Goal: Information Seeking & Learning: Find specific fact

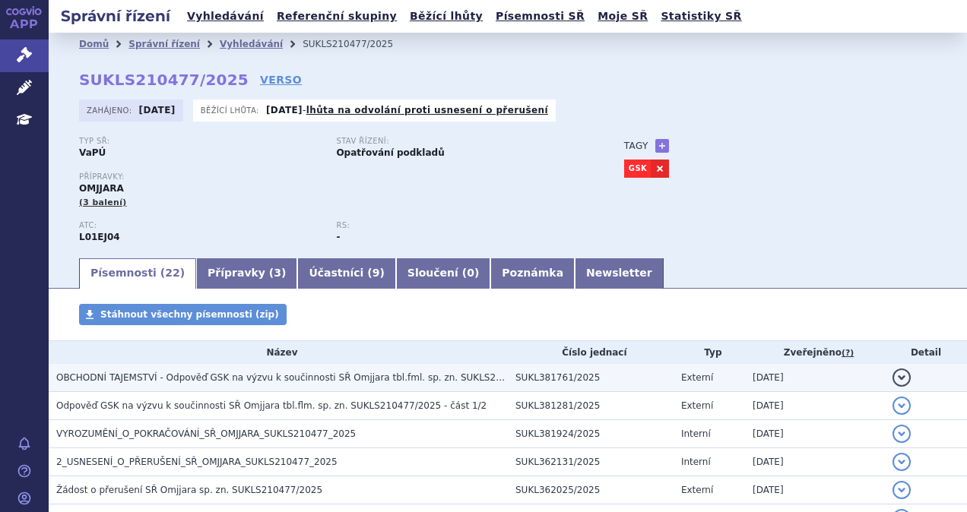
scroll to position [228, 0]
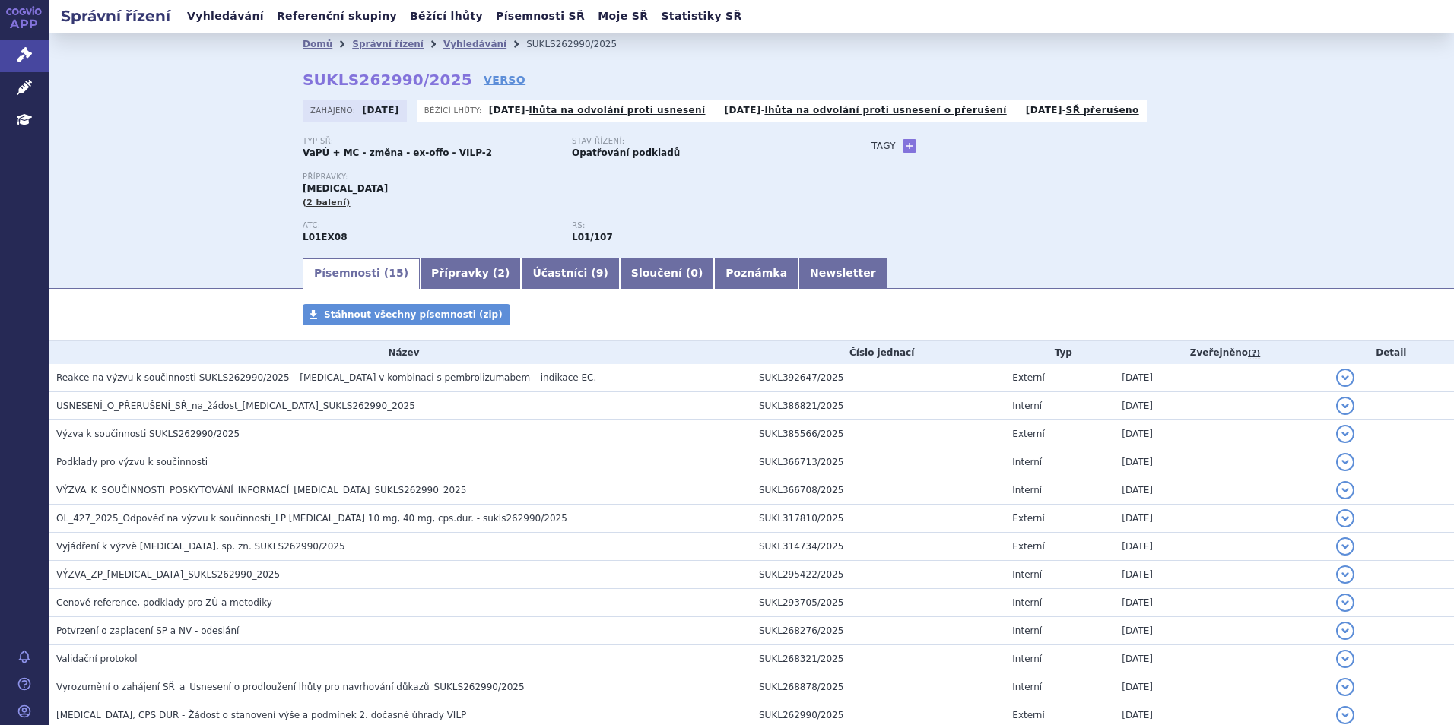
click at [210, 30] on ul "Vyhledávání Referenční skupiny Běžící lhůty Písemnosti SŘ Moje SŘ Statistiky SŘ" at bounding box center [464, 16] width 564 height 33
click at [212, 17] on link "Vyhledávání" at bounding box center [225, 16] width 86 height 21
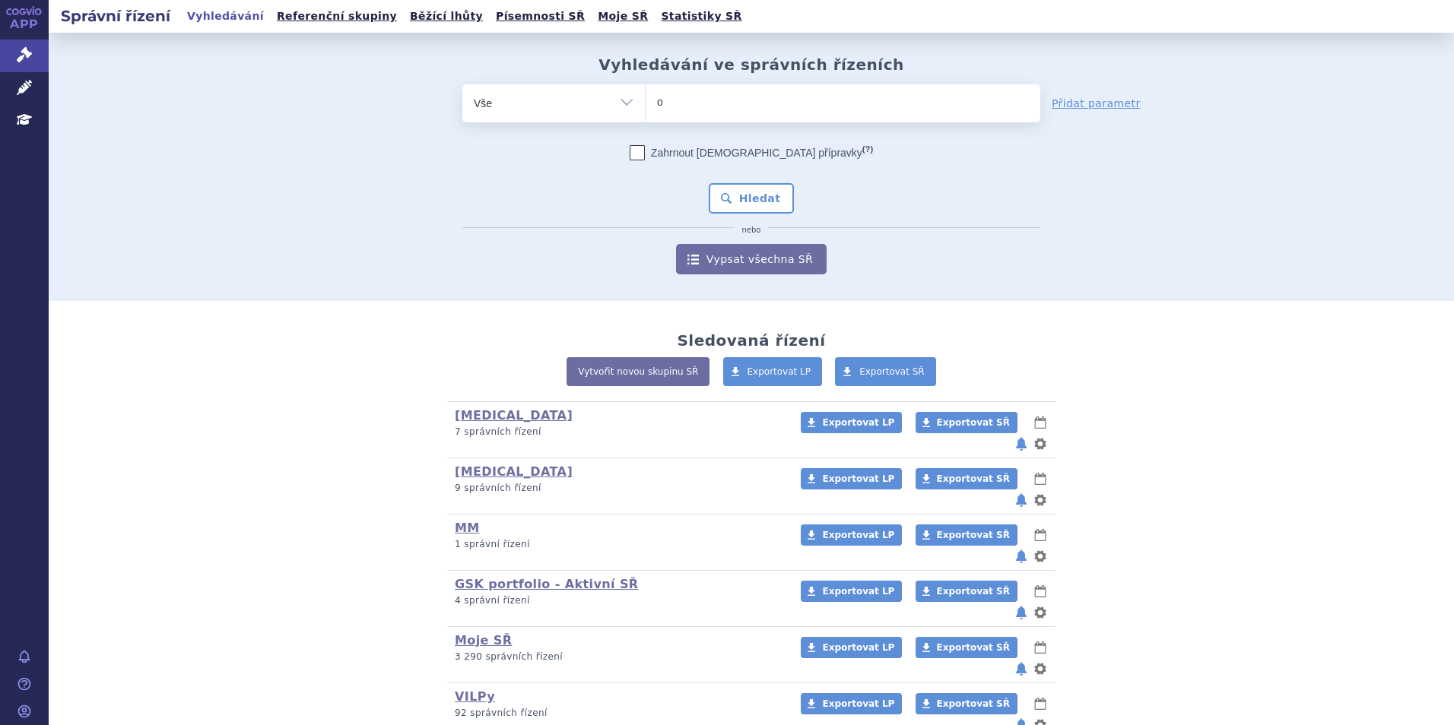
type input "ote"
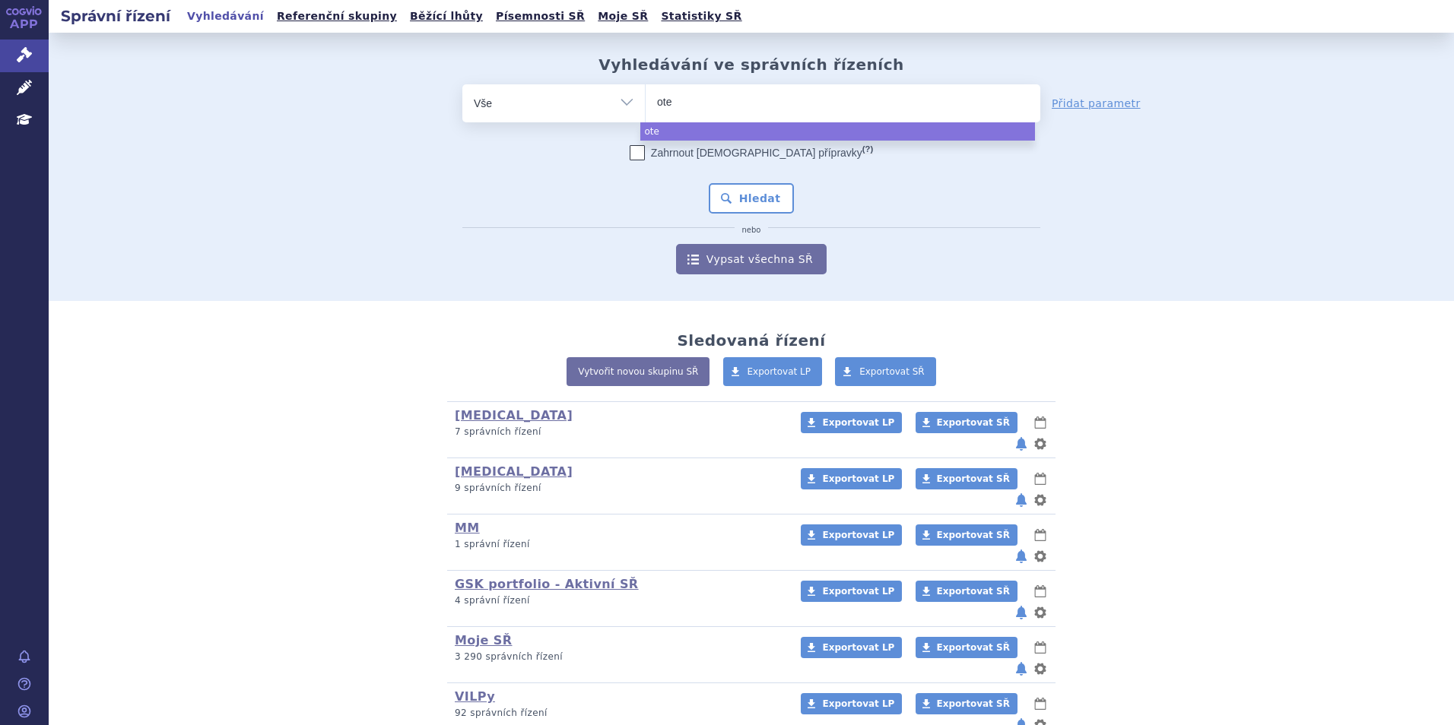
type input "otez"
type input "otezla"
select select "otezla"
click at [744, 200] on button "Hledat" at bounding box center [752, 198] width 86 height 30
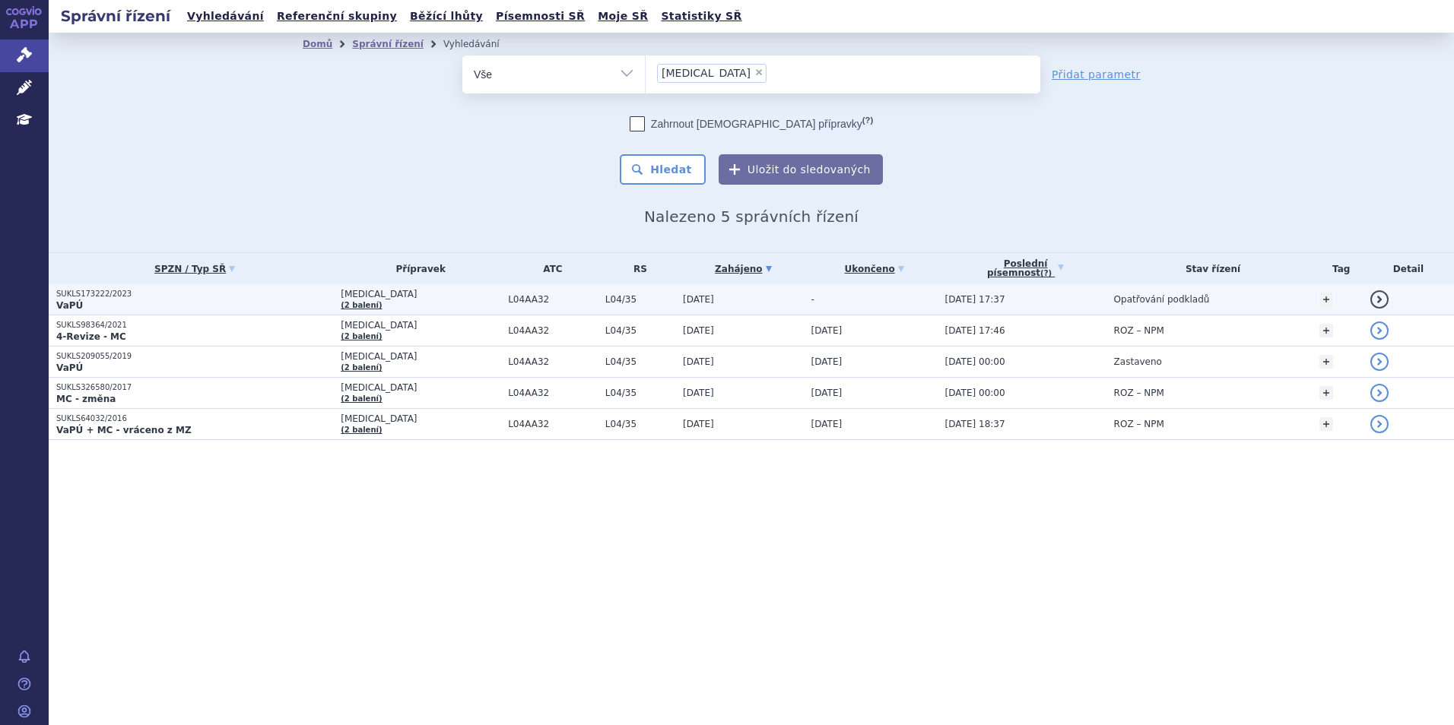
click at [111, 300] on p "VaPÚ" at bounding box center [194, 306] width 277 height 12
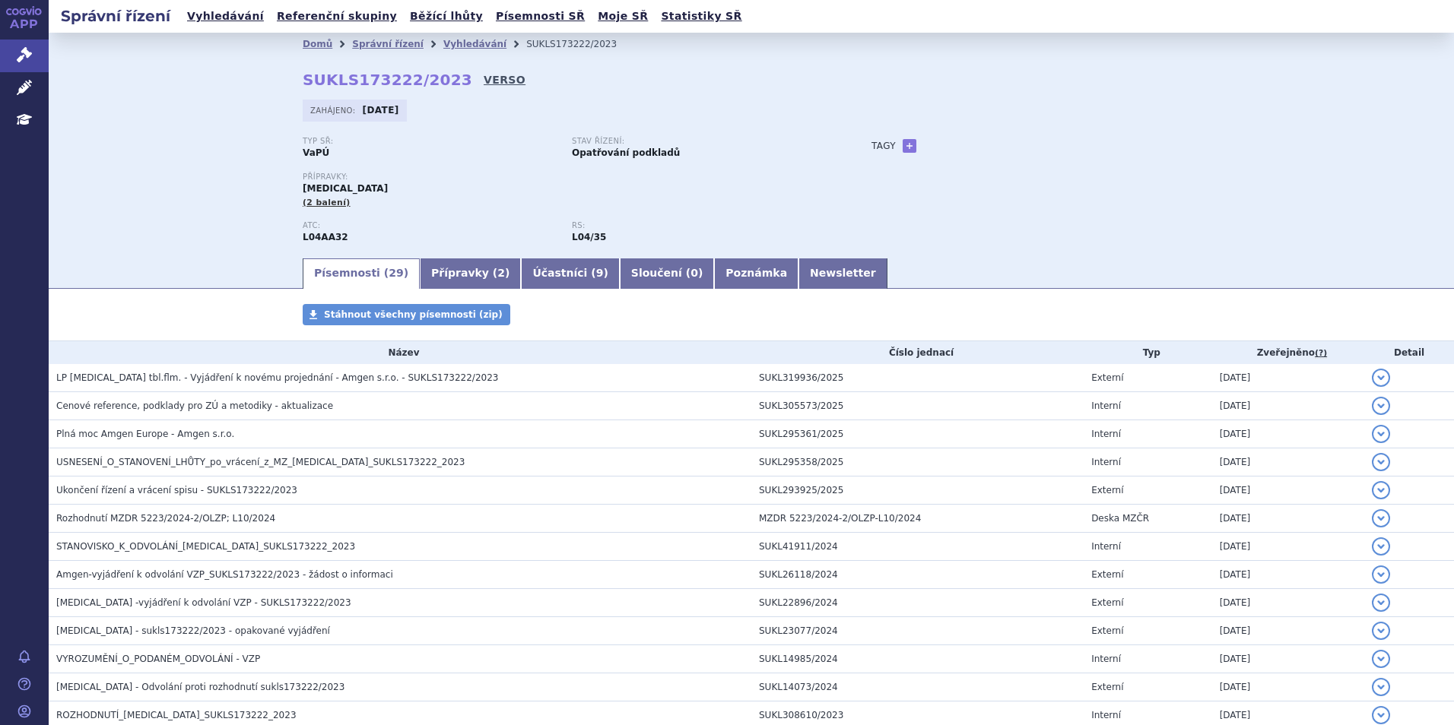
click at [484, 84] on link "VERSO" at bounding box center [505, 79] width 42 height 15
drag, startPoint x: 437, startPoint y: 78, endPoint x: 300, endPoint y: 78, distance: 137.6
click at [303, 78] on strong "SUKLS173222/2023" at bounding box center [388, 80] width 170 height 18
copy strong "SUKLS173222/2023"
click at [195, 14] on link "Vyhledávání" at bounding box center [225, 16] width 86 height 21
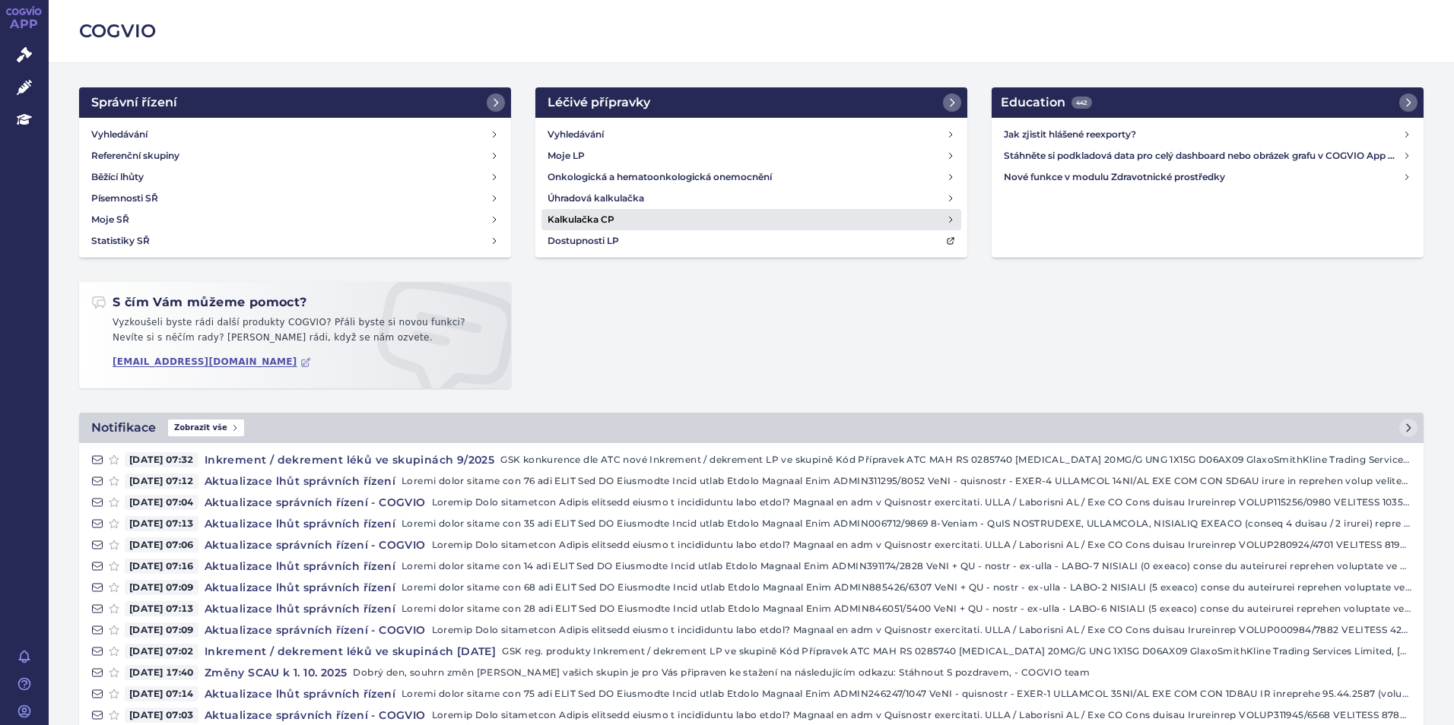
click at [588, 220] on h4 "Kalkulačka CP" at bounding box center [580, 219] width 67 height 15
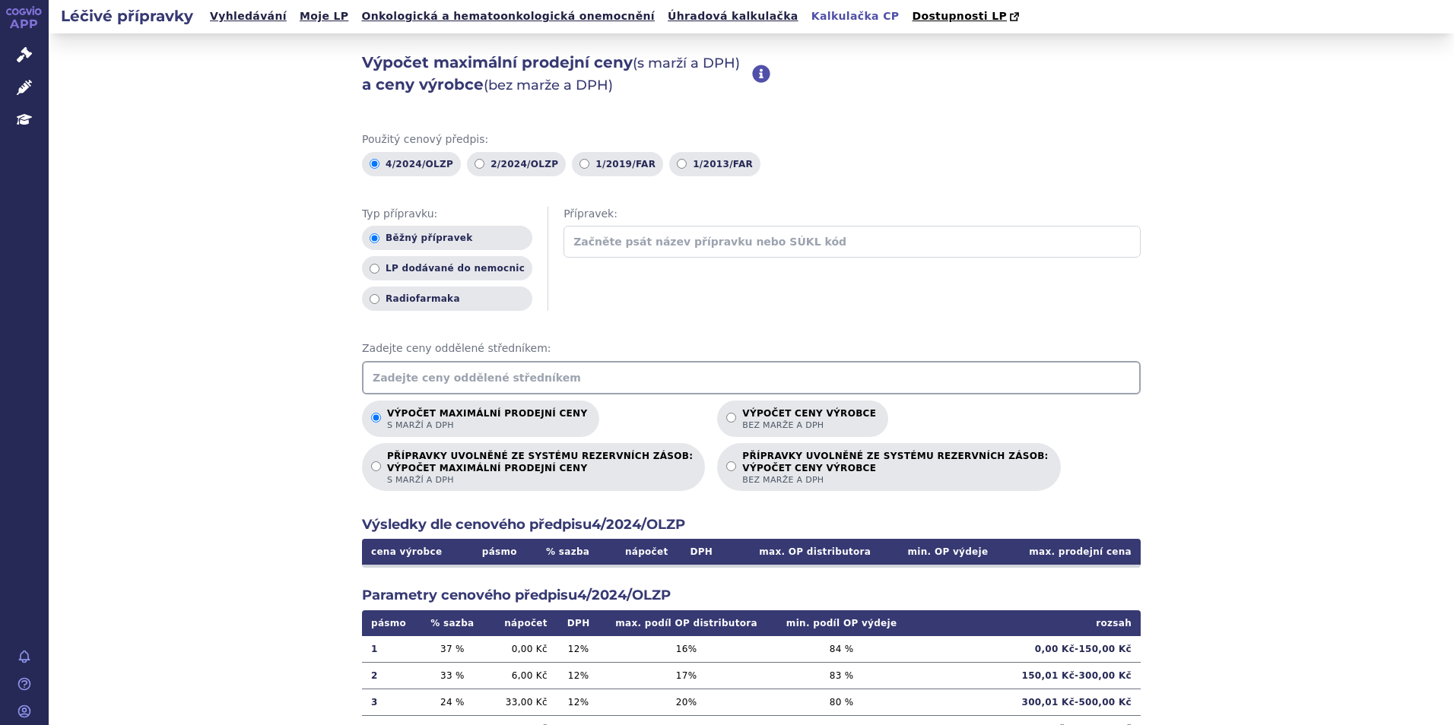
click at [531, 391] on input "text" at bounding box center [751, 377] width 779 height 33
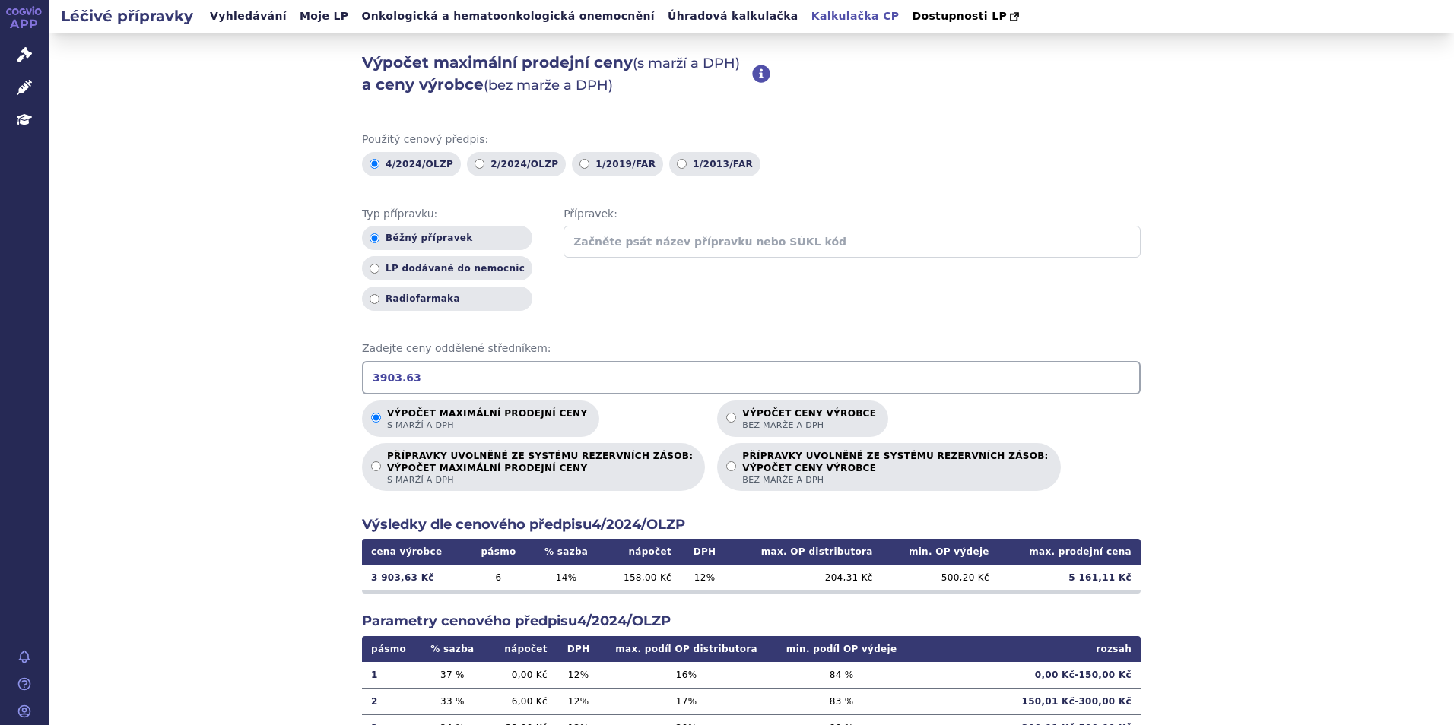
type input "3903.63"
drag, startPoint x: 415, startPoint y: 379, endPoint x: 297, endPoint y: 379, distance: 118.6
click at [297, 379] on div "Výpočet maximální prodejní ceny (s marží a DPH) a ceny výrobce (bez marže a DPH…" at bounding box center [751, 476] width 1405 height 887
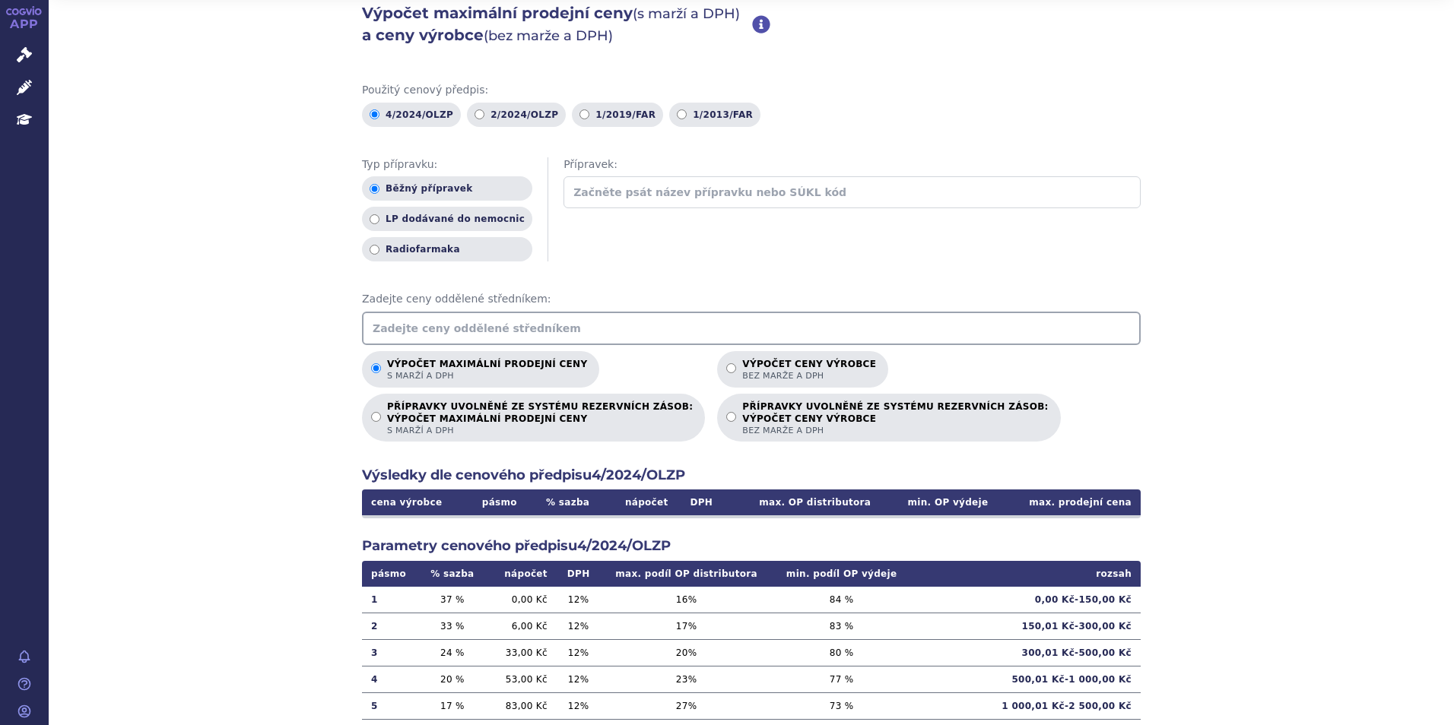
scroll to position [76, 0]
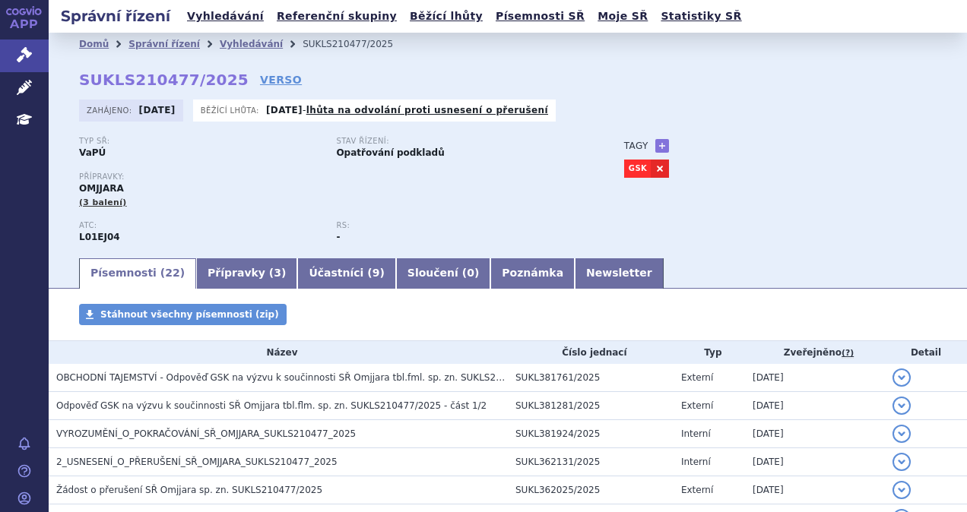
scroll to position [228, 0]
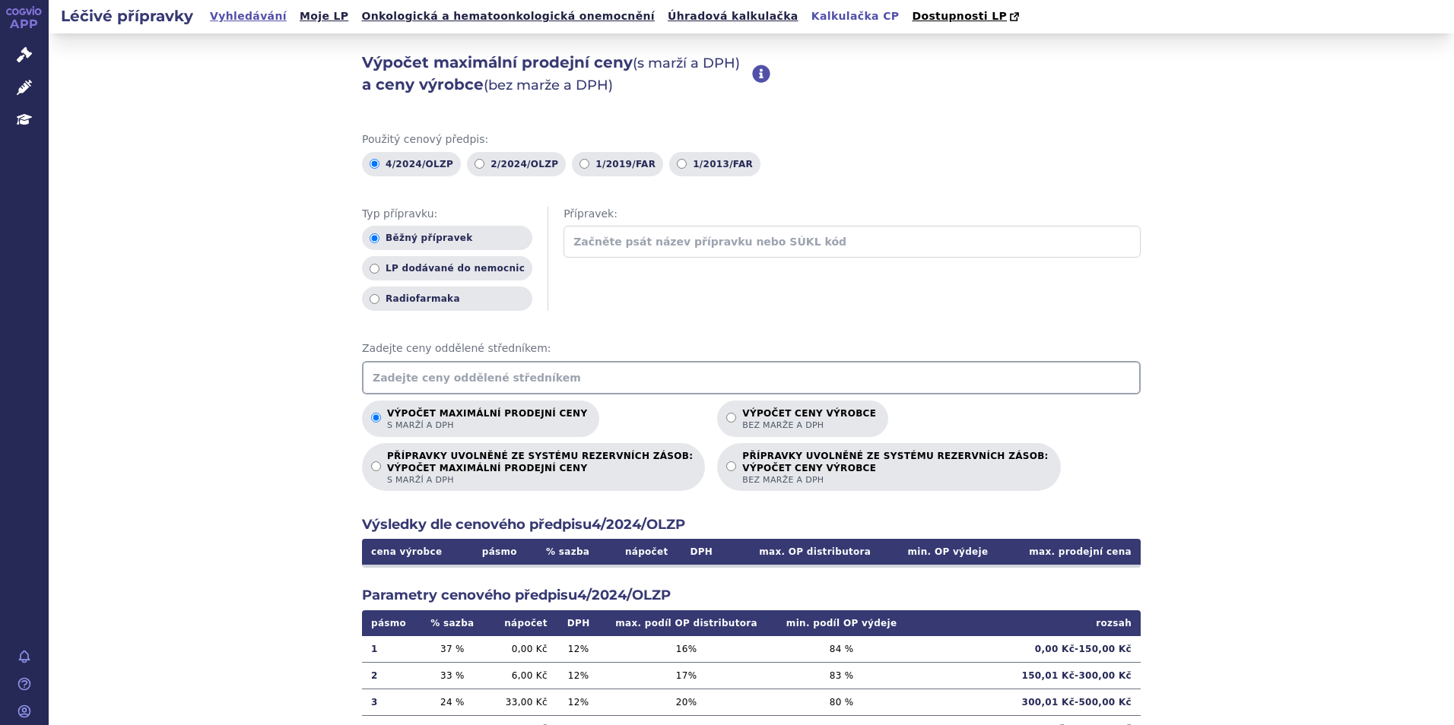
click at [224, 8] on link "Vyhledávání" at bounding box center [248, 16] width 86 height 21
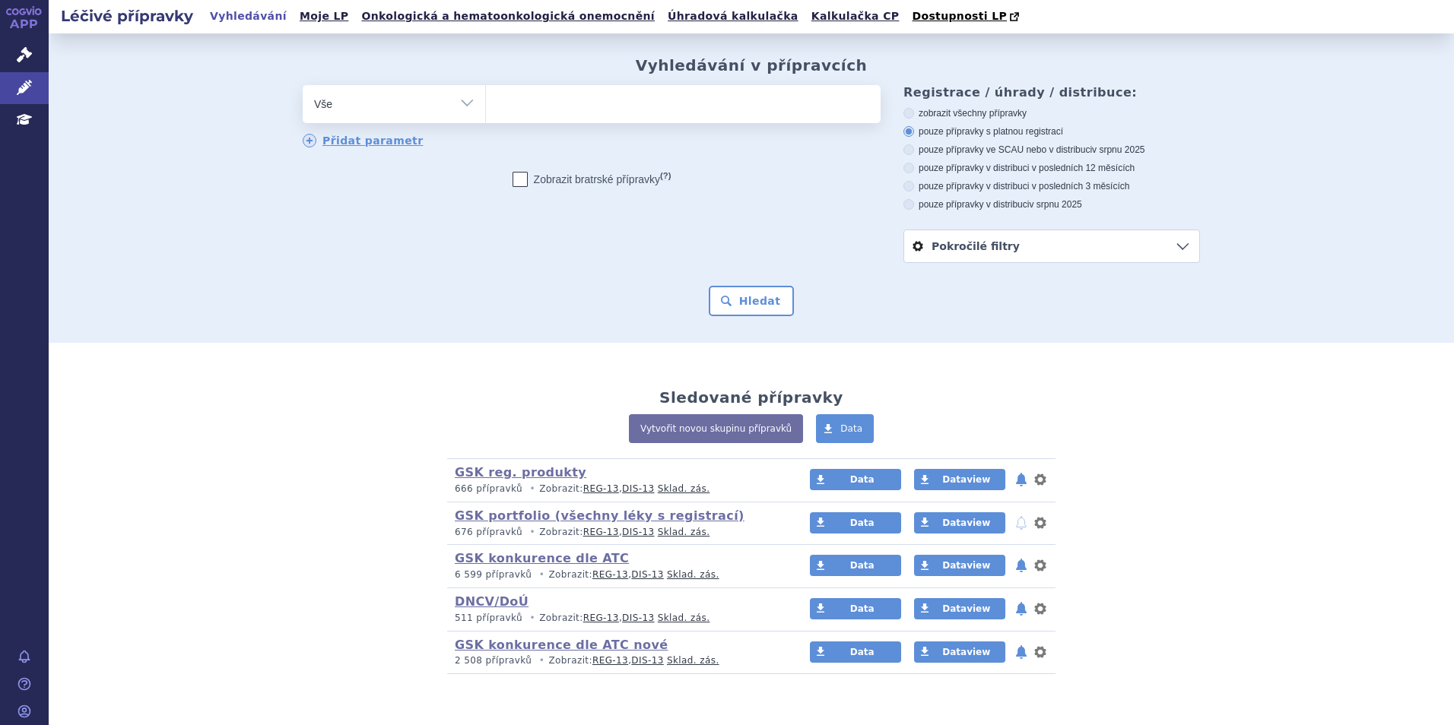
click at [27, 21] on link "APP" at bounding box center [24, 20] width 49 height 40
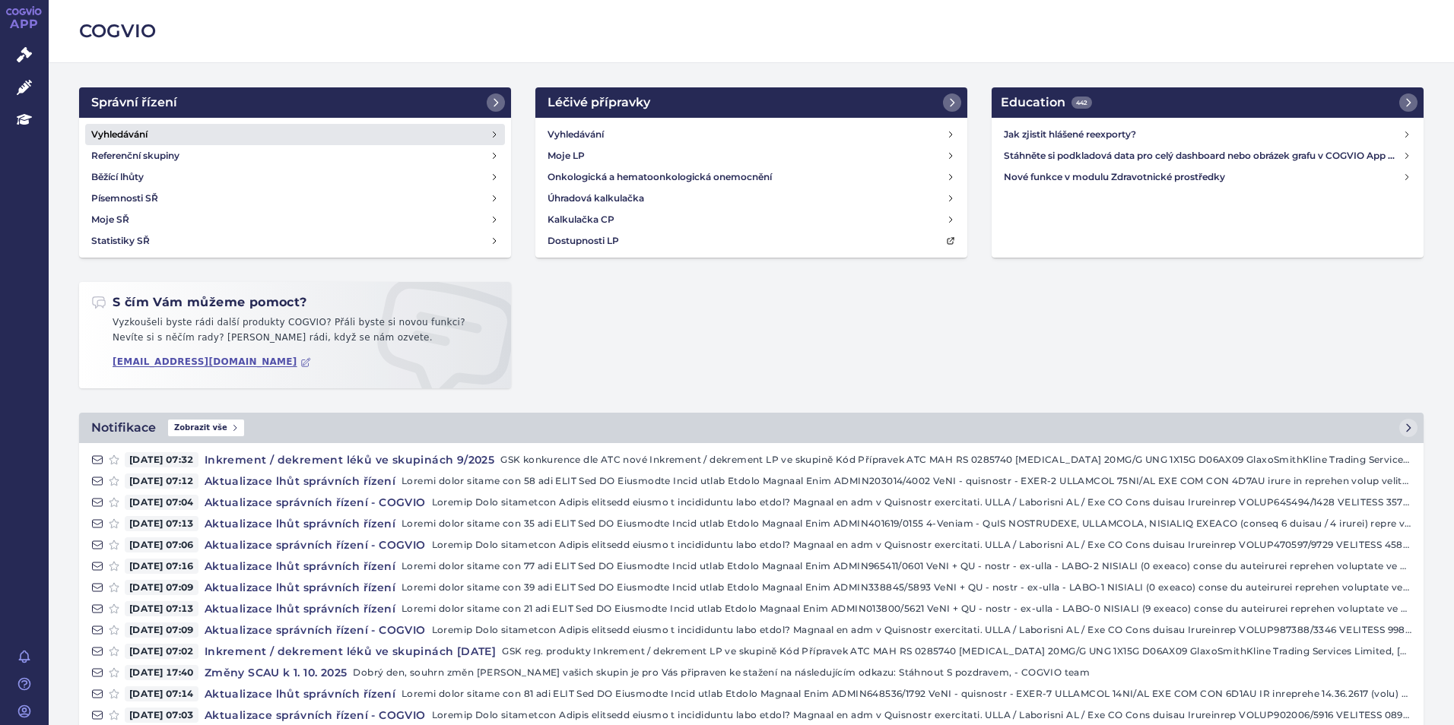
click at [119, 134] on h4 "Vyhledávání" at bounding box center [119, 134] width 56 height 15
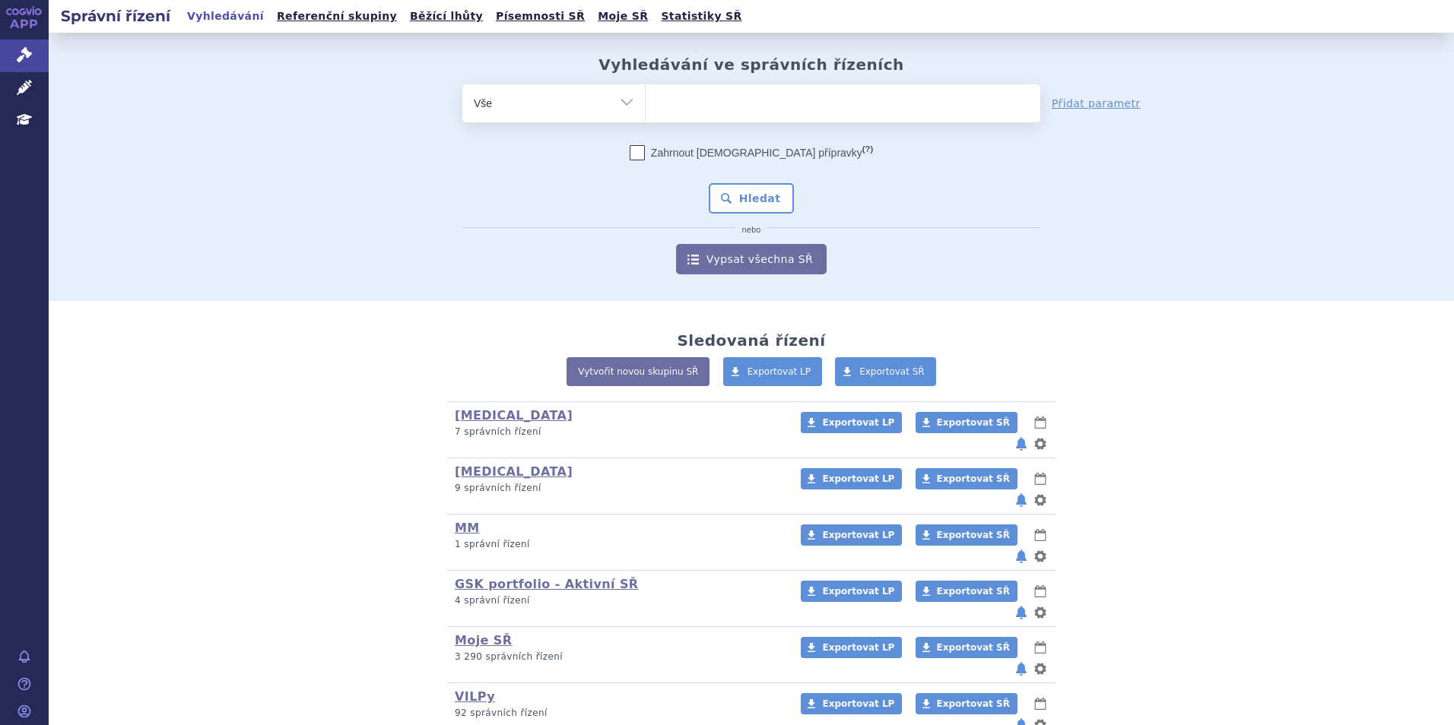
type input "d"
type input "i"
type input "sa"
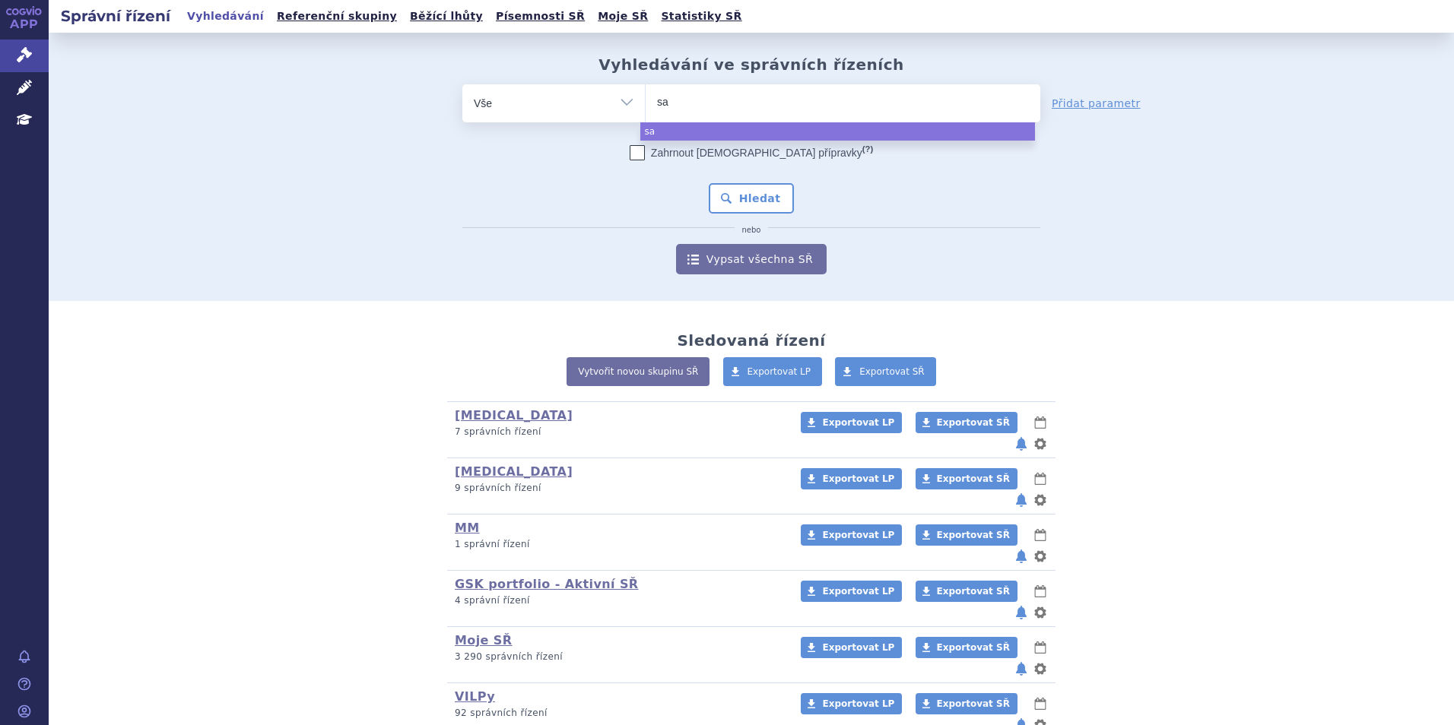
type input "sar"
type input "sarcl"
type input "sarclia"
type input "sarclisa"
select select "sarclisa"
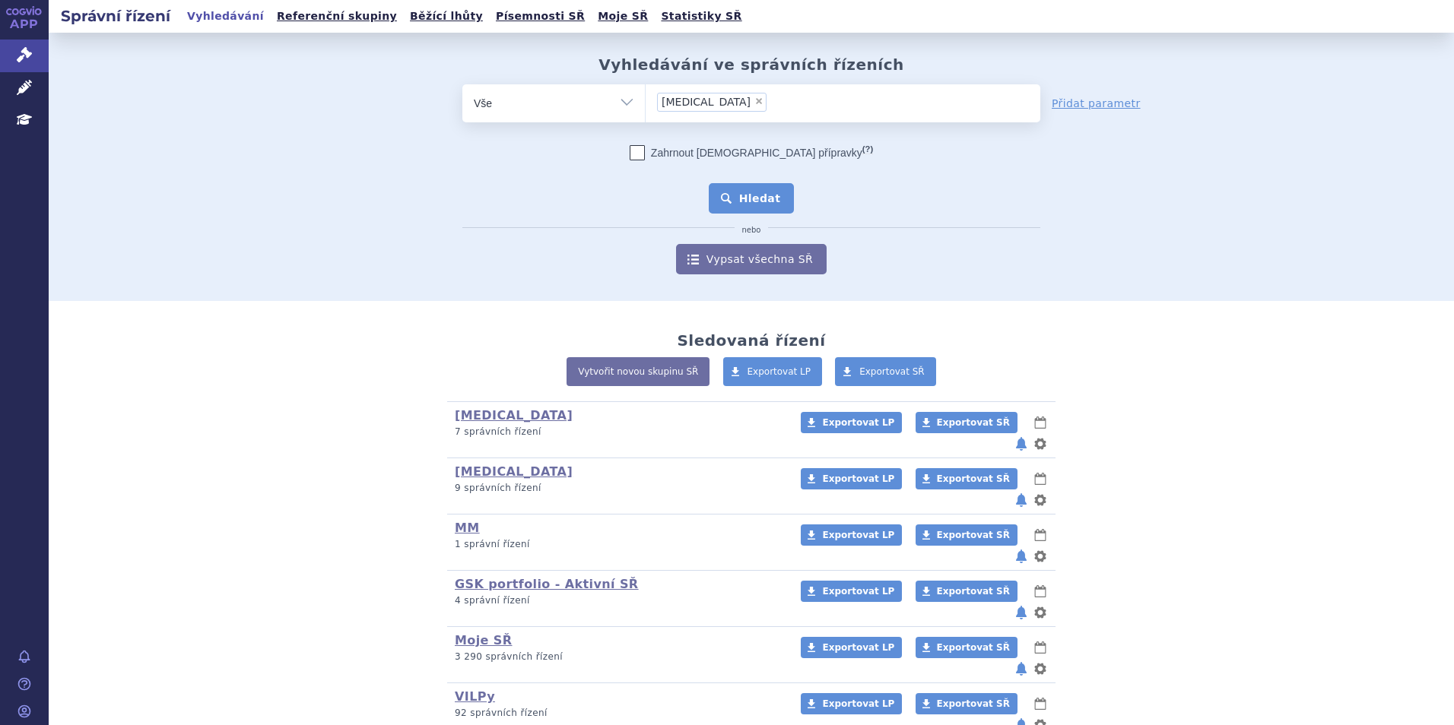
click at [720, 195] on button "Hledat" at bounding box center [752, 198] width 86 height 30
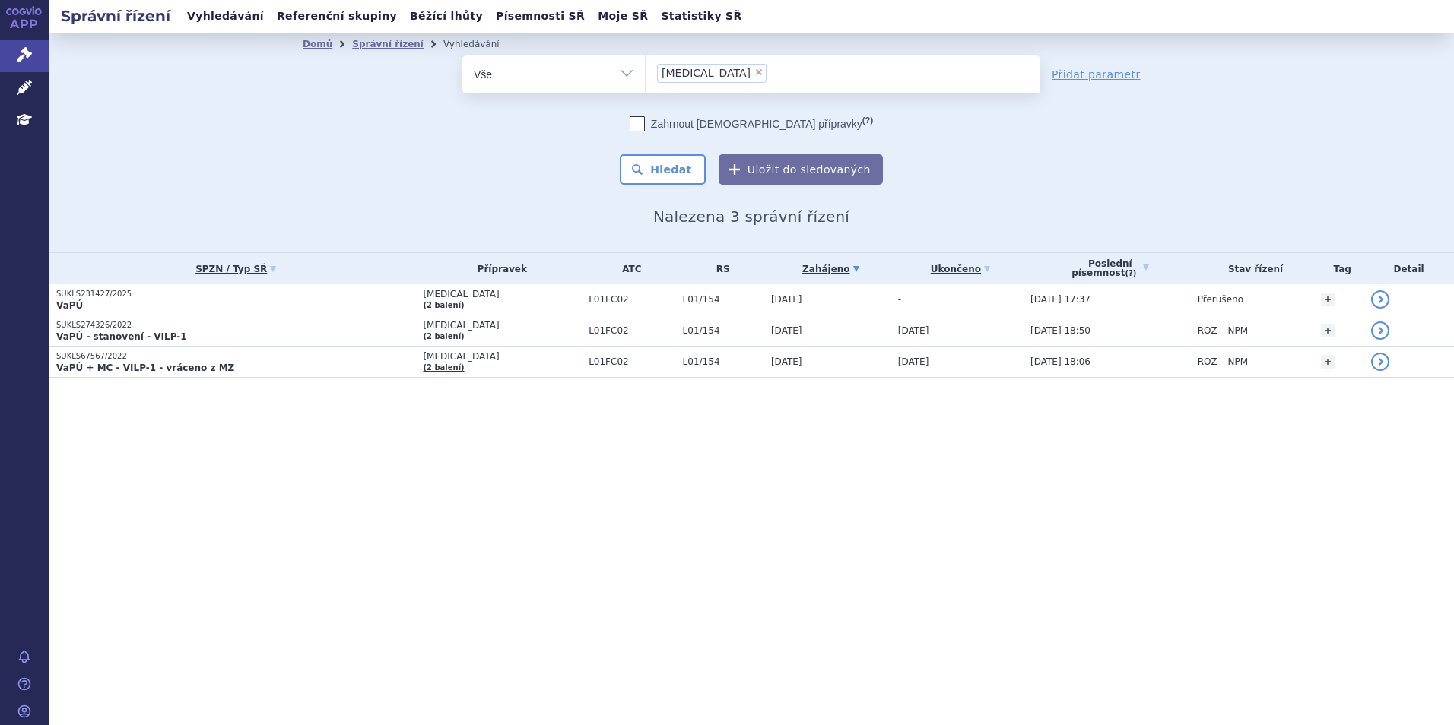
click at [754, 71] on span "×" at bounding box center [758, 72] width 9 height 9
click at [646, 71] on select "sarclisa" at bounding box center [645, 74] width 1 height 38
select select
click at [704, 73] on ul at bounding box center [843, 72] width 395 height 32
click at [646, 73] on select "sarclisa" at bounding box center [645, 74] width 1 height 38
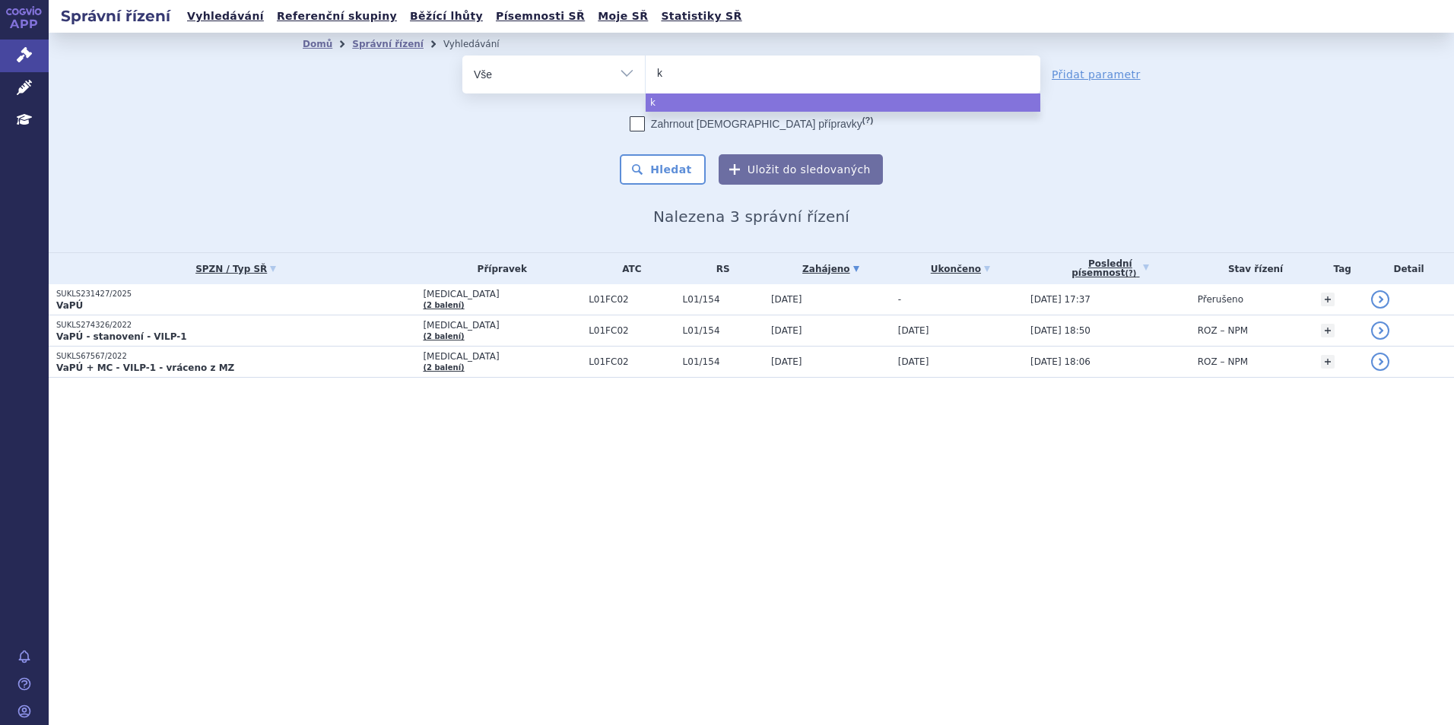
type input "ke"
type input "key"
type input "keyt"
type input "keytr"
type input "keytruda"
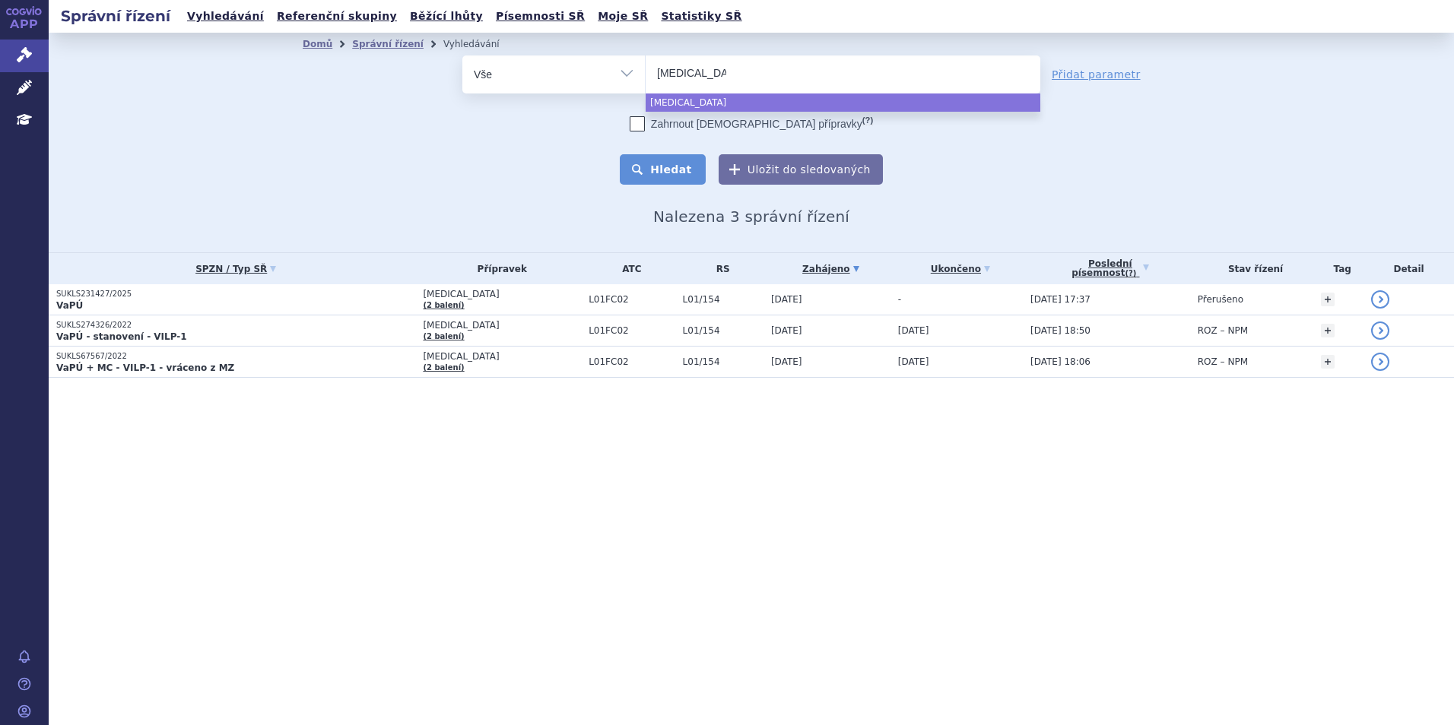
select select "keytruda"
click at [696, 160] on button "Hledat" at bounding box center [663, 169] width 86 height 30
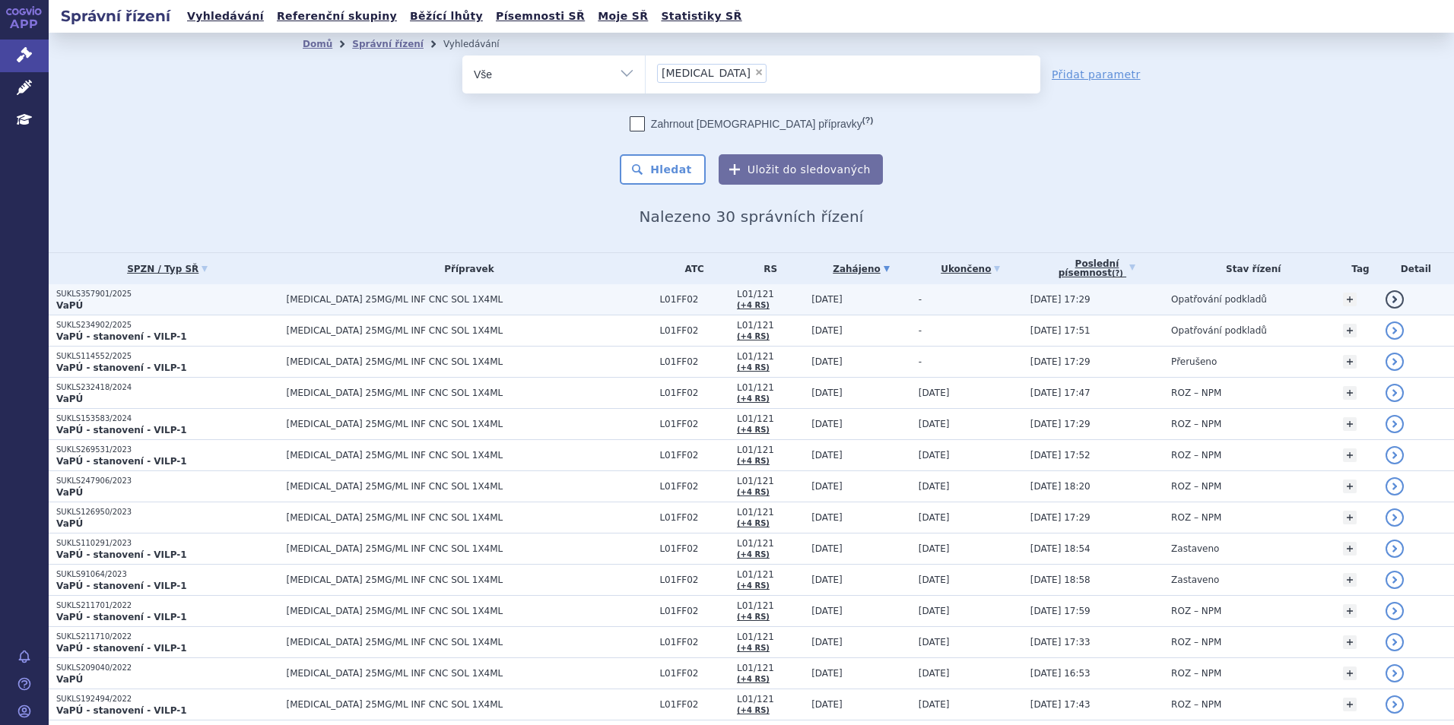
click at [103, 304] on p "VaPÚ" at bounding box center [167, 306] width 223 height 12
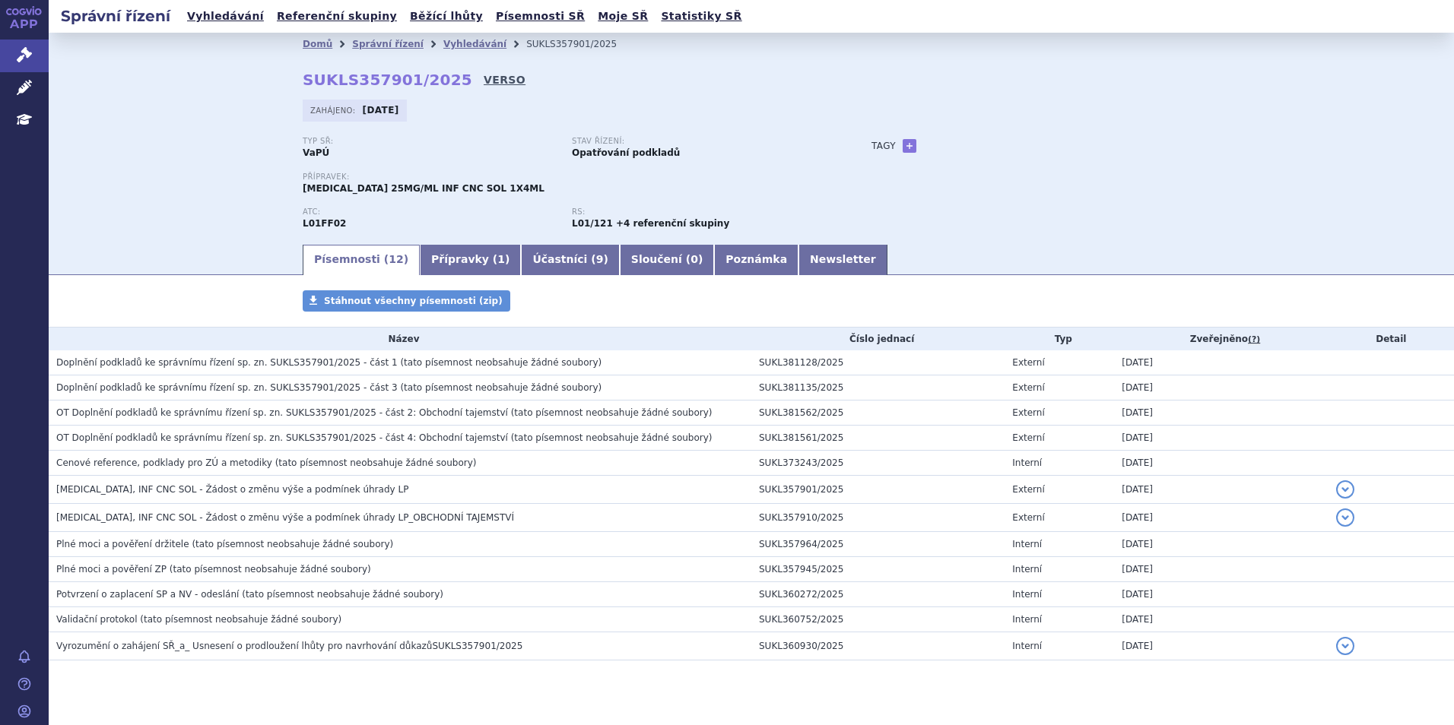
click at [484, 84] on link "VERSO" at bounding box center [505, 79] width 42 height 15
drag, startPoint x: 436, startPoint y: 83, endPoint x: 300, endPoint y: 79, distance: 136.1
click at [303, 79] on strong "SUKLS357901/2025" at bounding box center [388, 80] width 170 height 18
copy strong "SUKLS357901/2025"
click at [204, 14] on link "Vyhledávání" at bounding box center [225, 16] width 86 height 21
